Goal: Navigation & Orientation: Find specific page/section

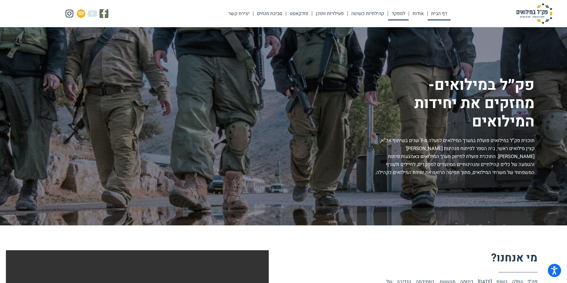
click at [397, 13] on link "למפקד" at bounding box center [398, 14] width 21 height 14
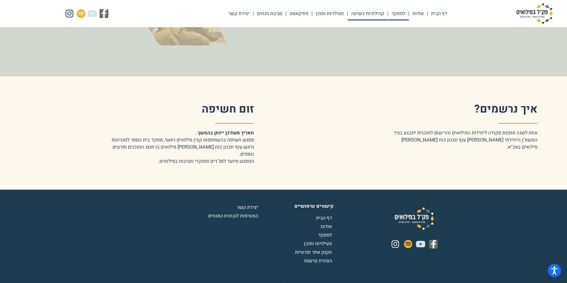
scroll to position [1039, 0]
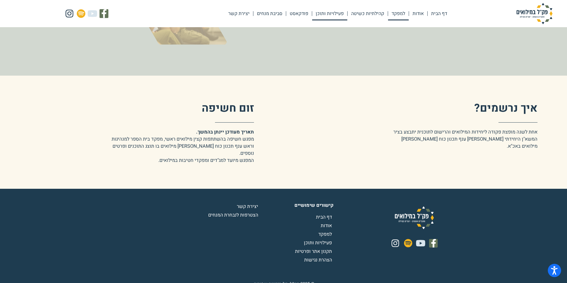
click at [335, 12] on link "פעילויות ותוכן" at bounding box center [329, 14] width 35 height 14
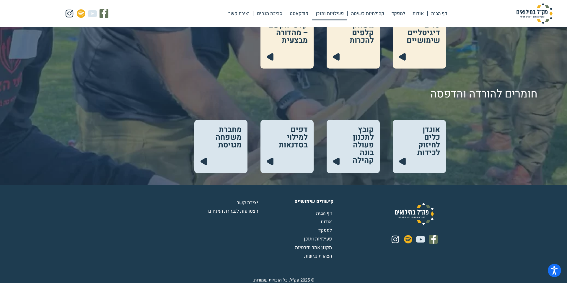
scroll to position [276, 0]
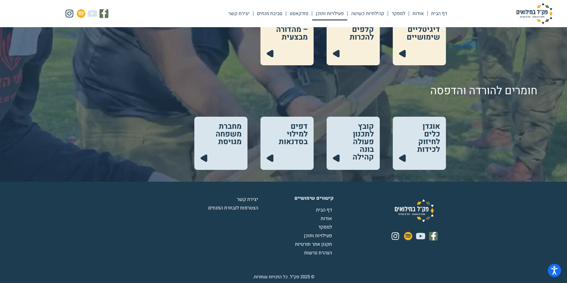
click at [422, 134] on link at bounding box center [419, 143] width 53 height 53
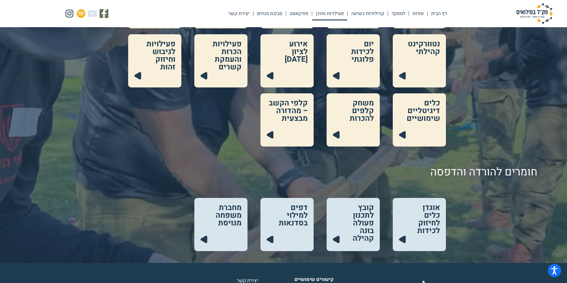
scroll to position [191, 0]
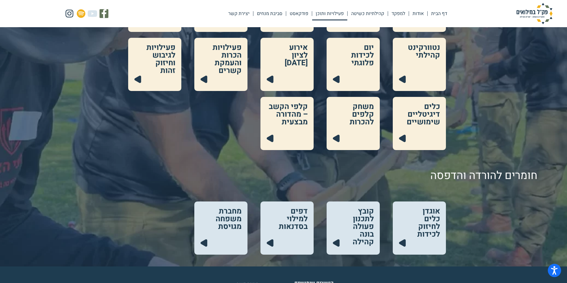
click at [372, 13] on link at bounding box center [353, 5] width 53 height 53
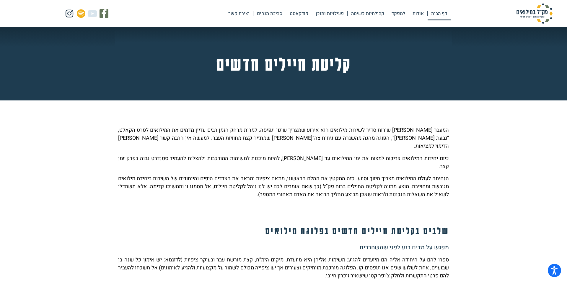
click at [438, 12] on link "דף הבית" at bounding box center [439, 14] width 23 height 14
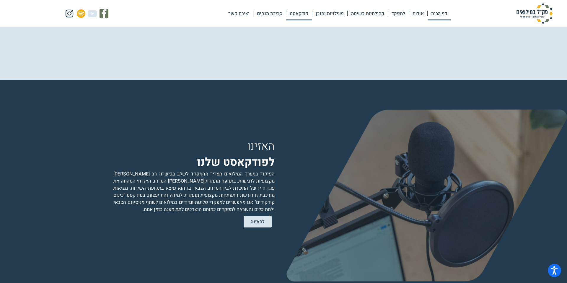
scroll to position [1084, 0]
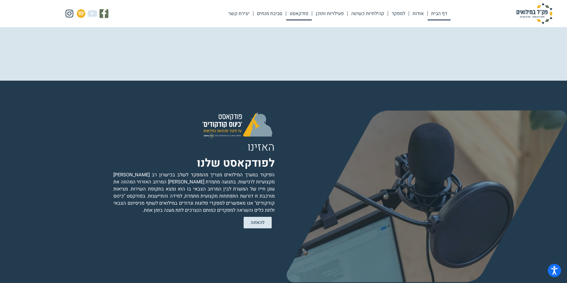
click at [435, 14] on link "דף הבית" at bounding box center [439, 14] width 23 height 14
